Goal: Information Seeking & Learning: Learn about a topic

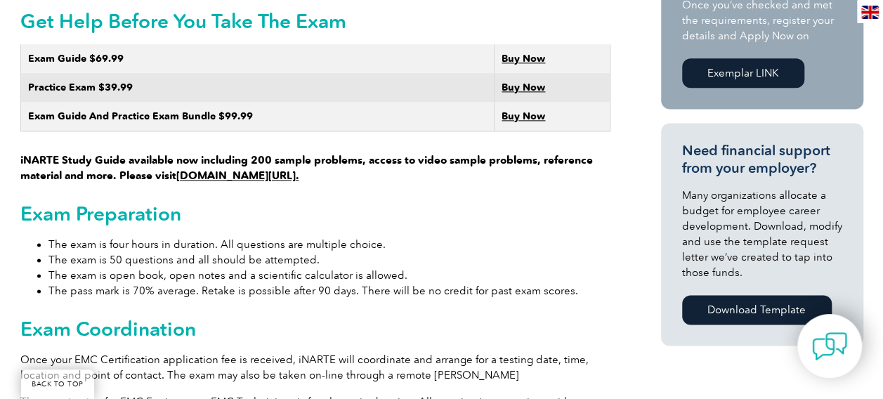
scroll to position [913, 0]
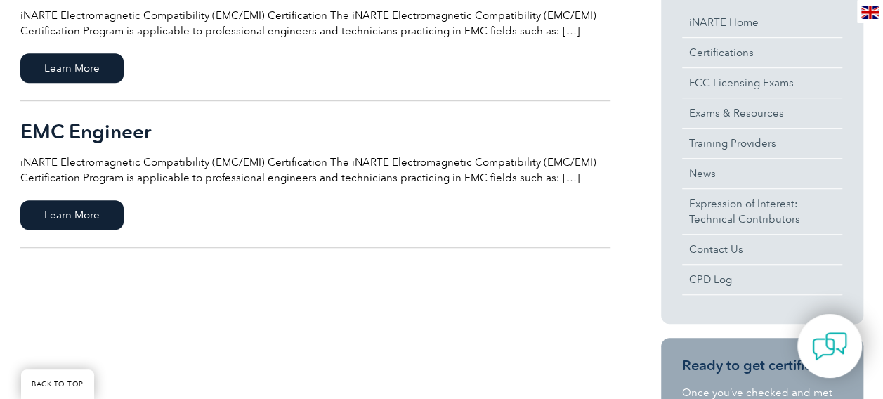
scroll to position [492, 0]
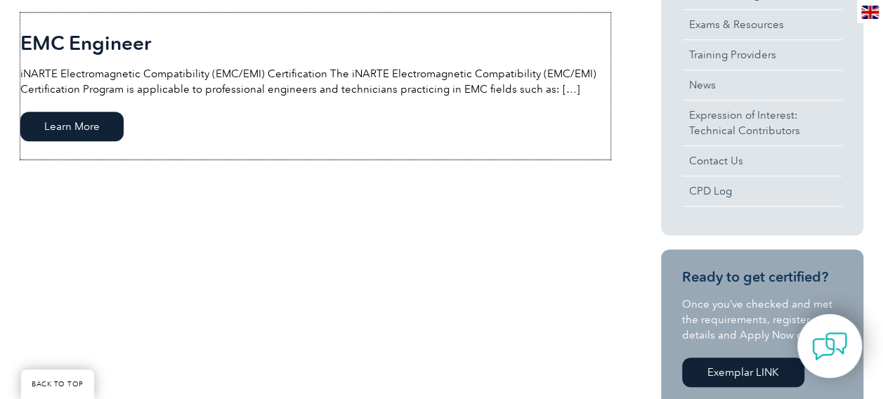
click at [79, 120] on span "Learn More" at bounding box center [71, 126] width 103 height 29
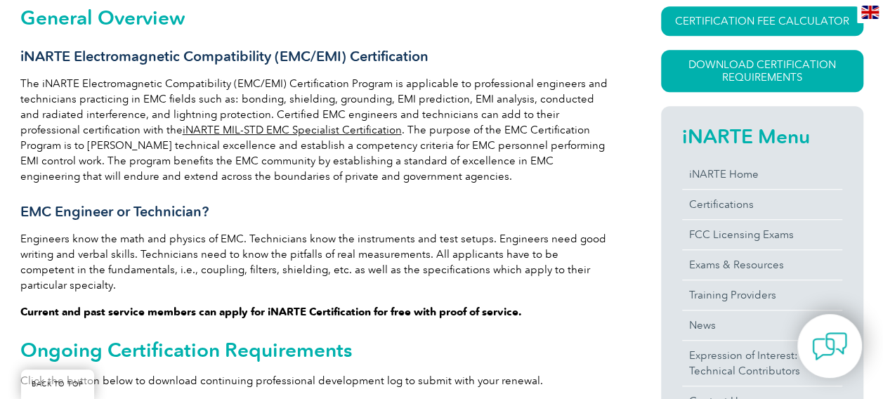
scroll to position [421, 0]
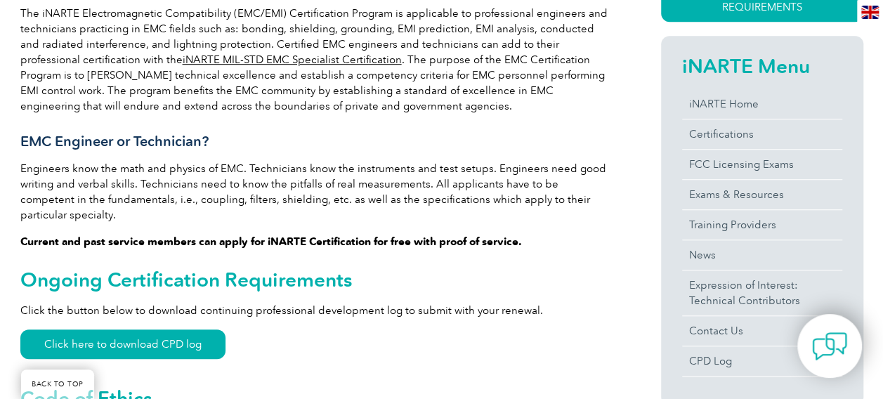
click at [619, 164] on div "CERTIFICATION FEE CALCULATOR Application Fee Certification Fee Annual Renewal F…" at bounding box center [736, 382] width 253 height 892
